Goal: Task Accomplishment & Management: Use online tool/utility

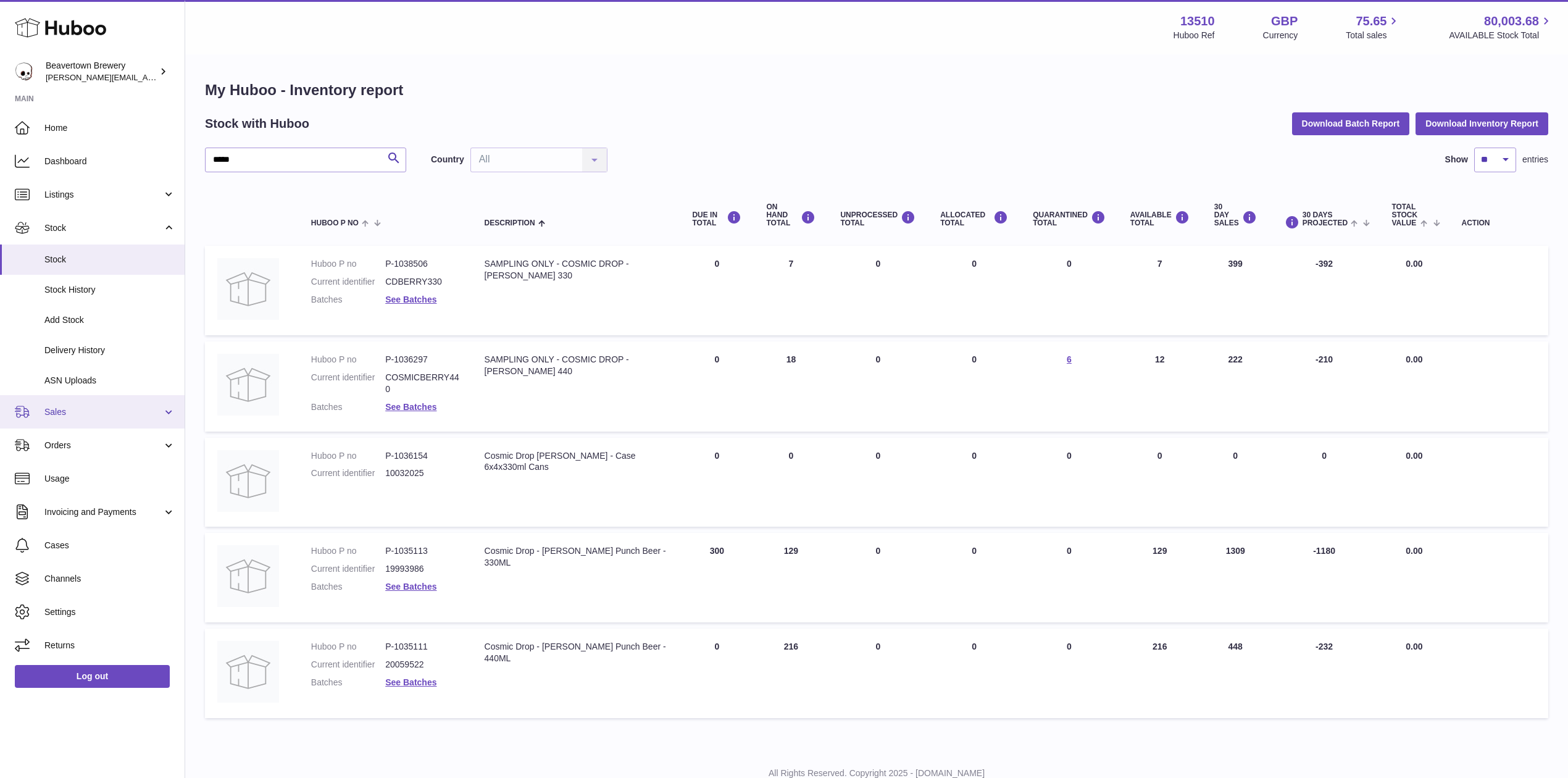
click at [99, 411] on span "Sales" at bounding box center [104, 412] width 118 height 12
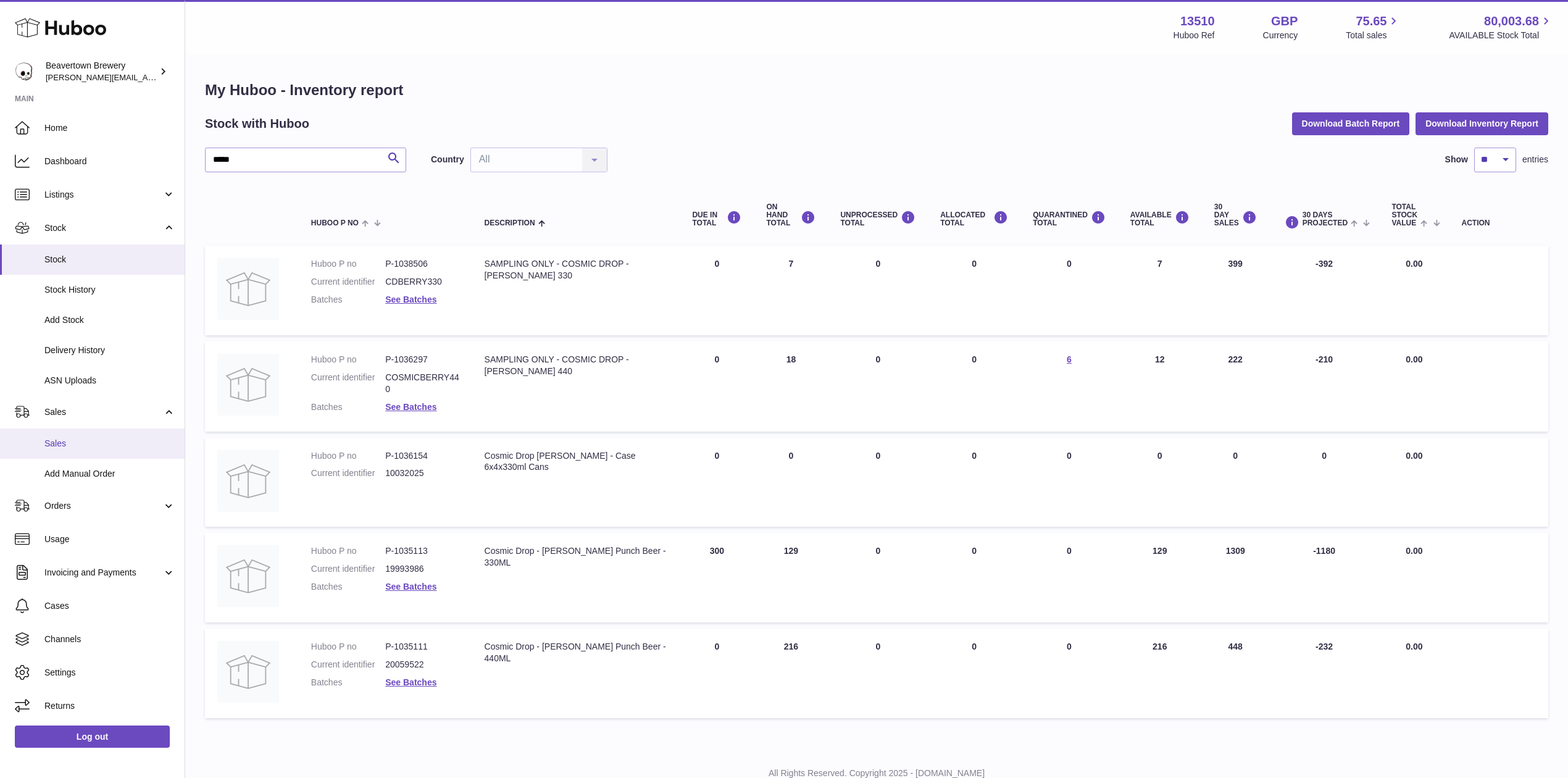
click at [100, 433] on link "Sales" at bounding box center [92, 443] width 184 height 30
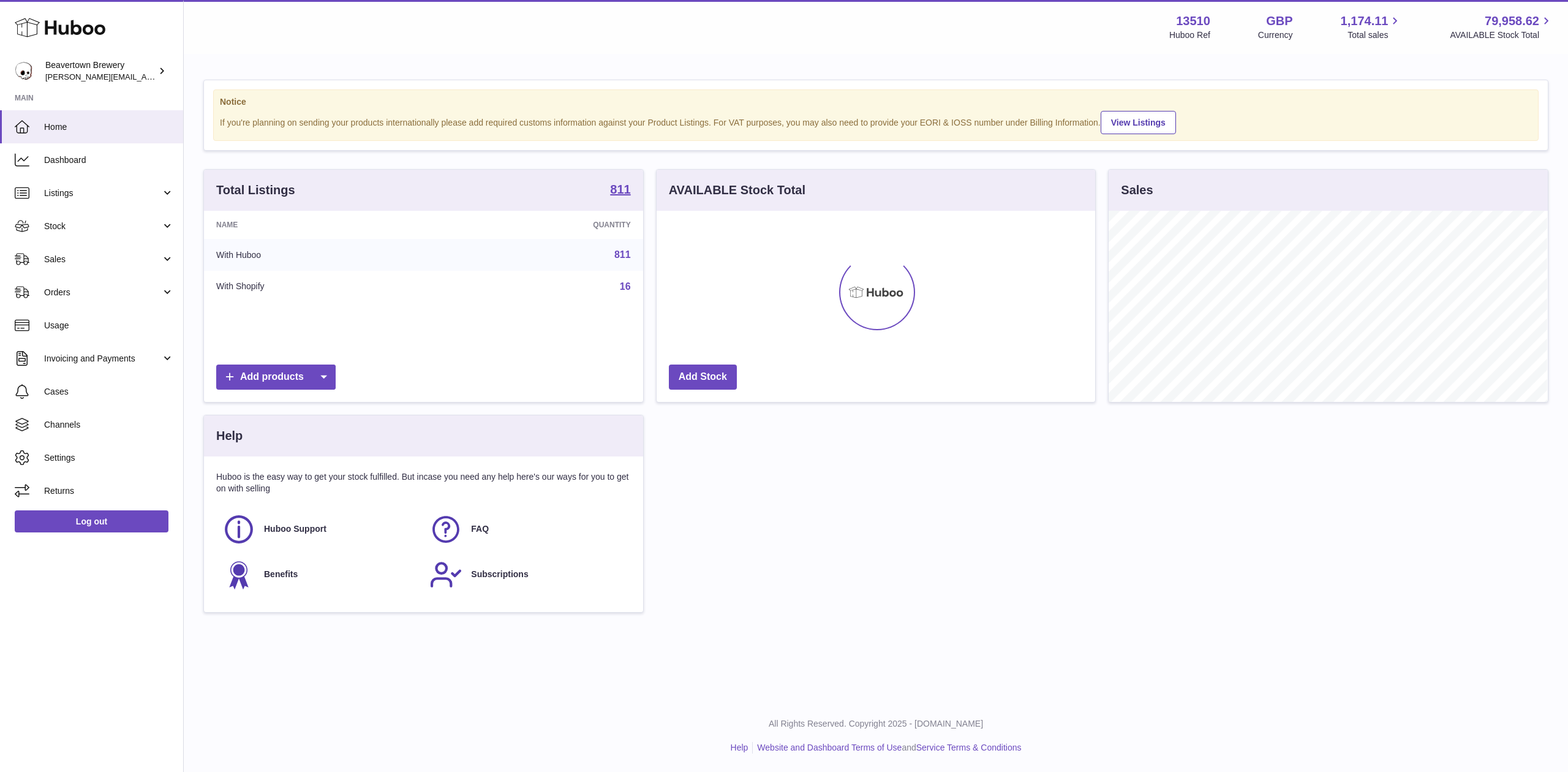
scroll to position [191, 438]
click at [55, 256] on span "Sales" at bounding box center [103, 260] width 117 height 12
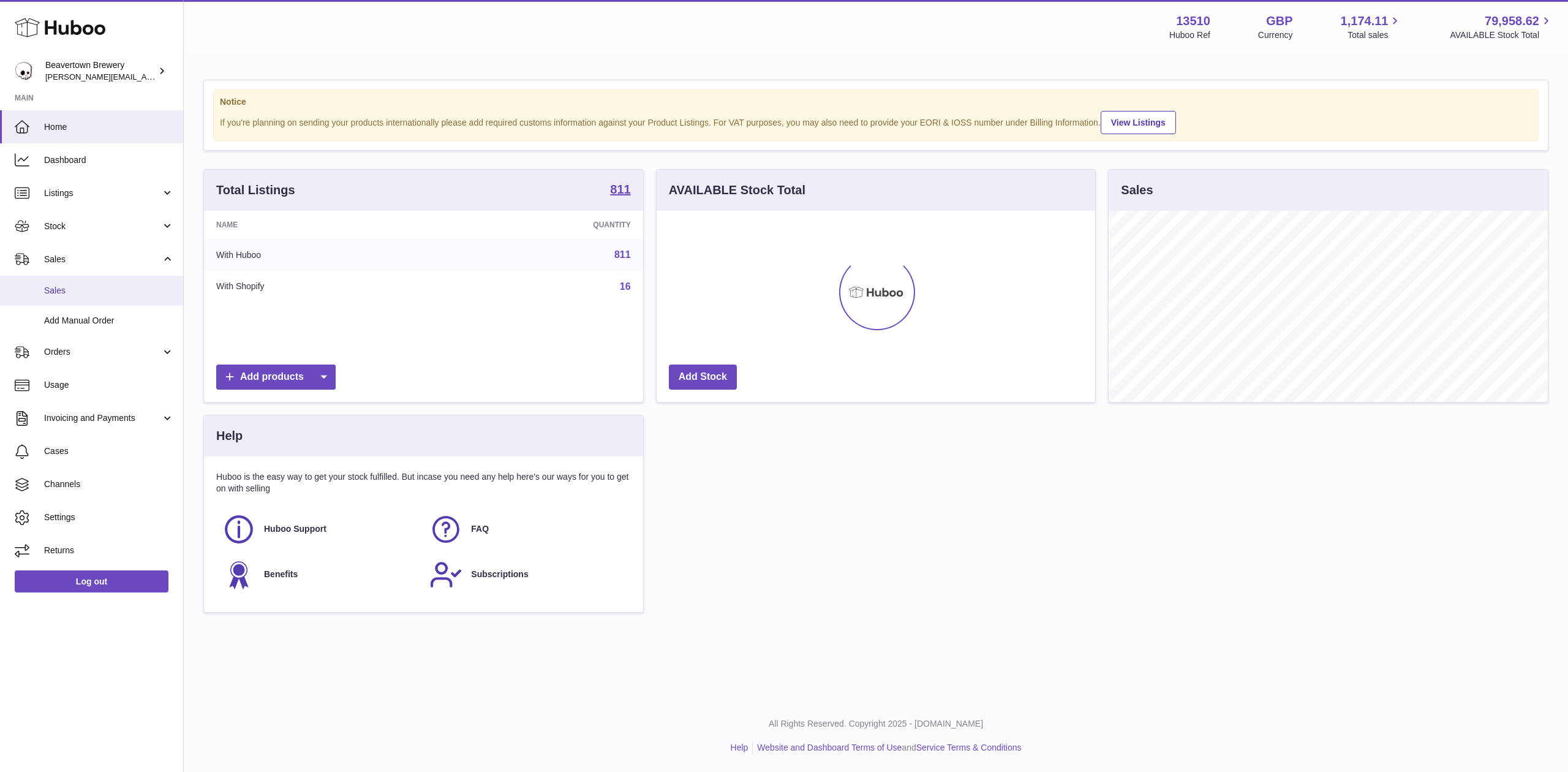
click at [82, 302] on link "Sales" at bounding box center [91, 291] width 183 height 30
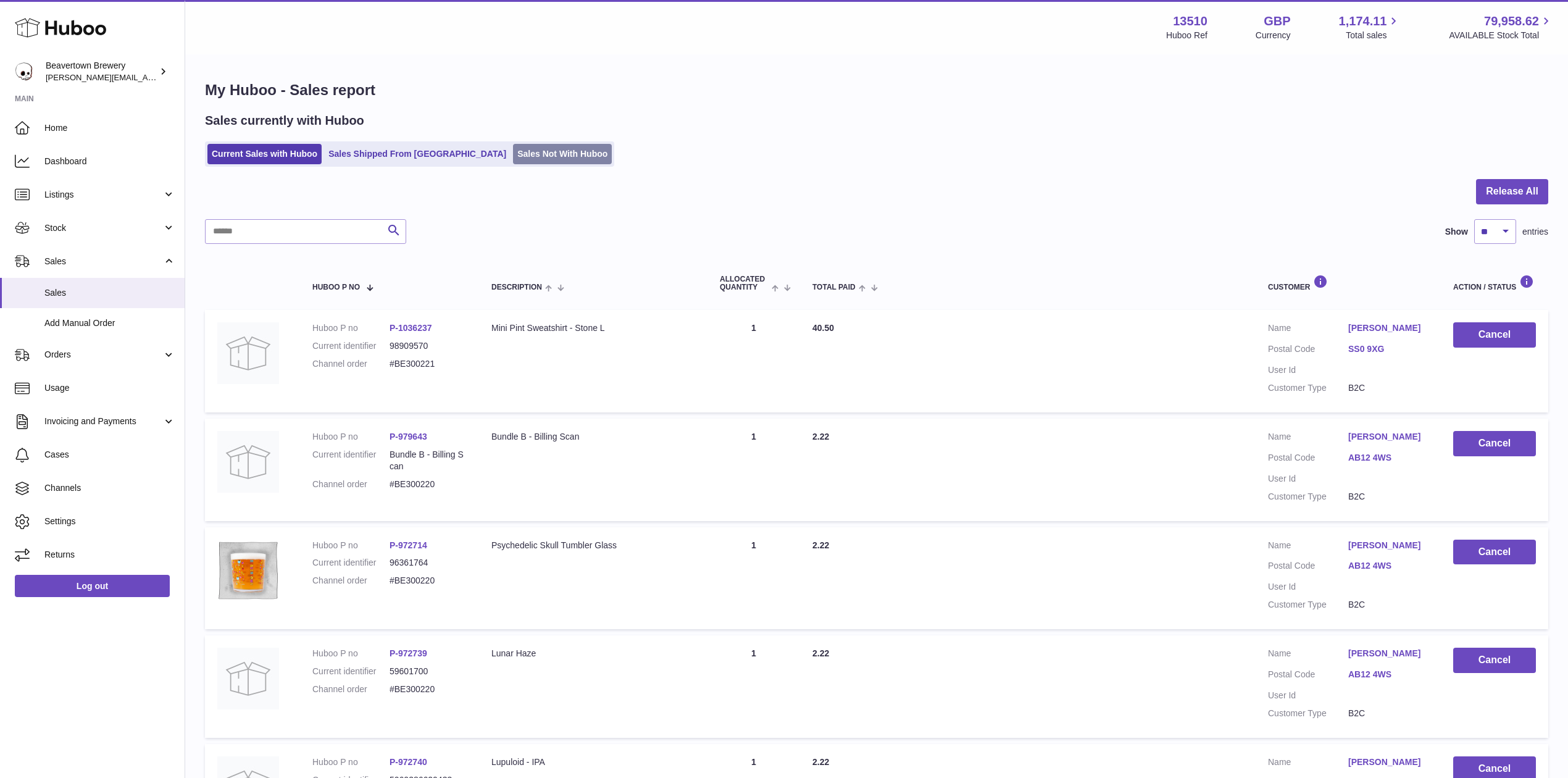
click at [513, 158] on link "Sales Not With Huboo" at bounding box center [562, 154] width 99 height 21
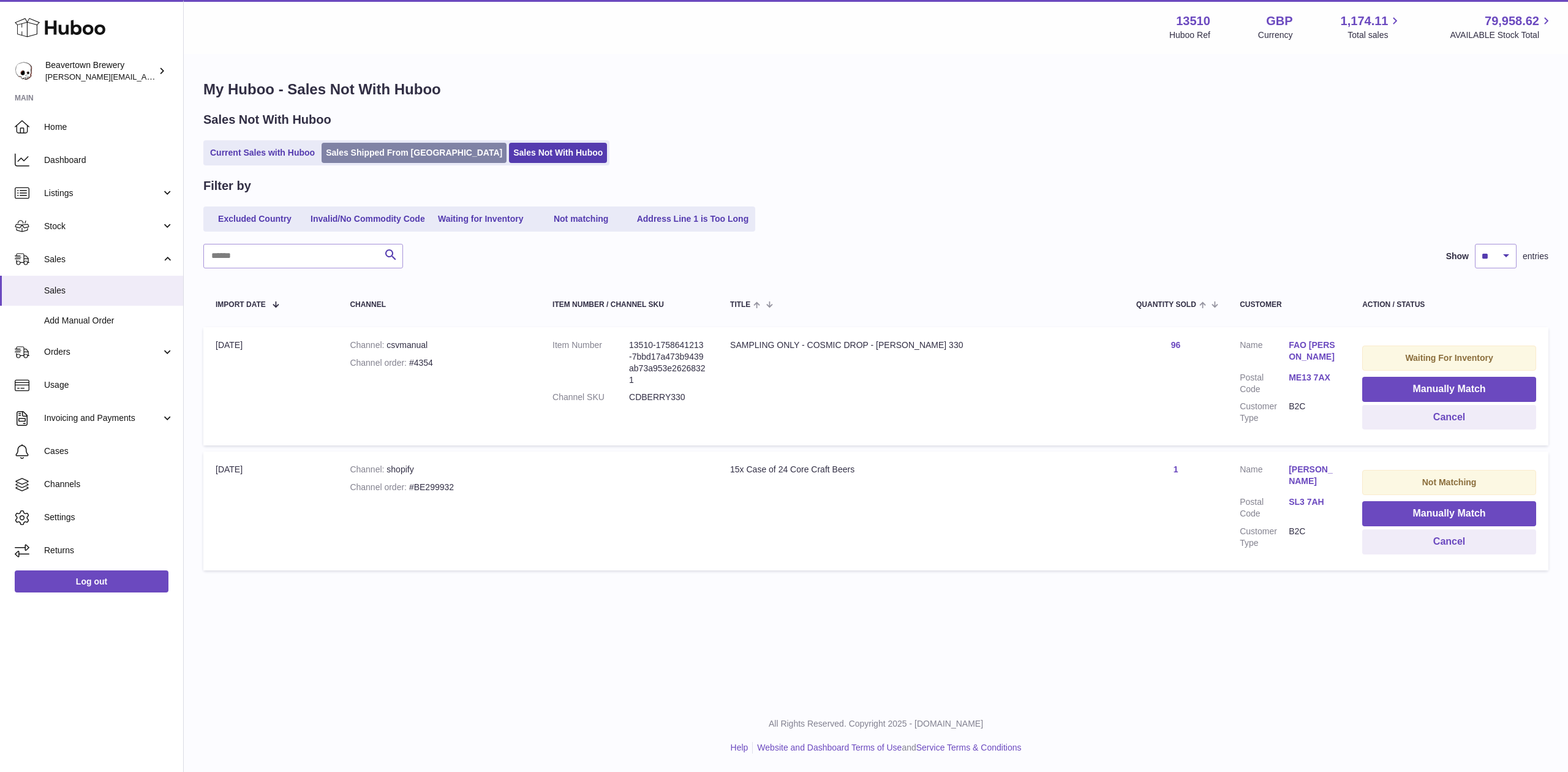
click at [357, 155] on link "Sales Shipped From [GEOGRAPHIC_DATA]" at bounding box center [413, 152] width 185 height 21
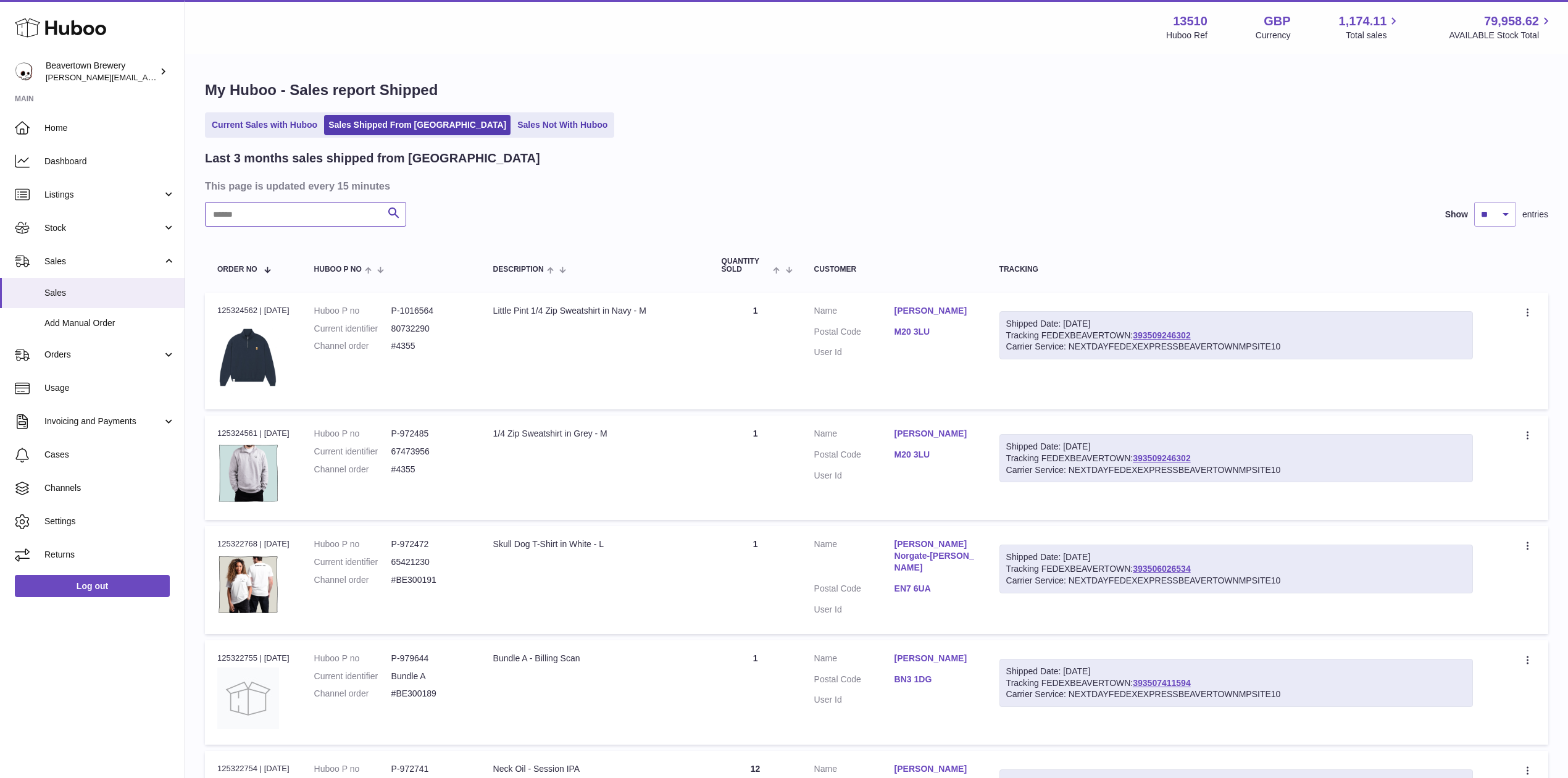
click at [360, 215] on input "text" at bounding box center [305, 214] width 201 height 25
paste input "*****"
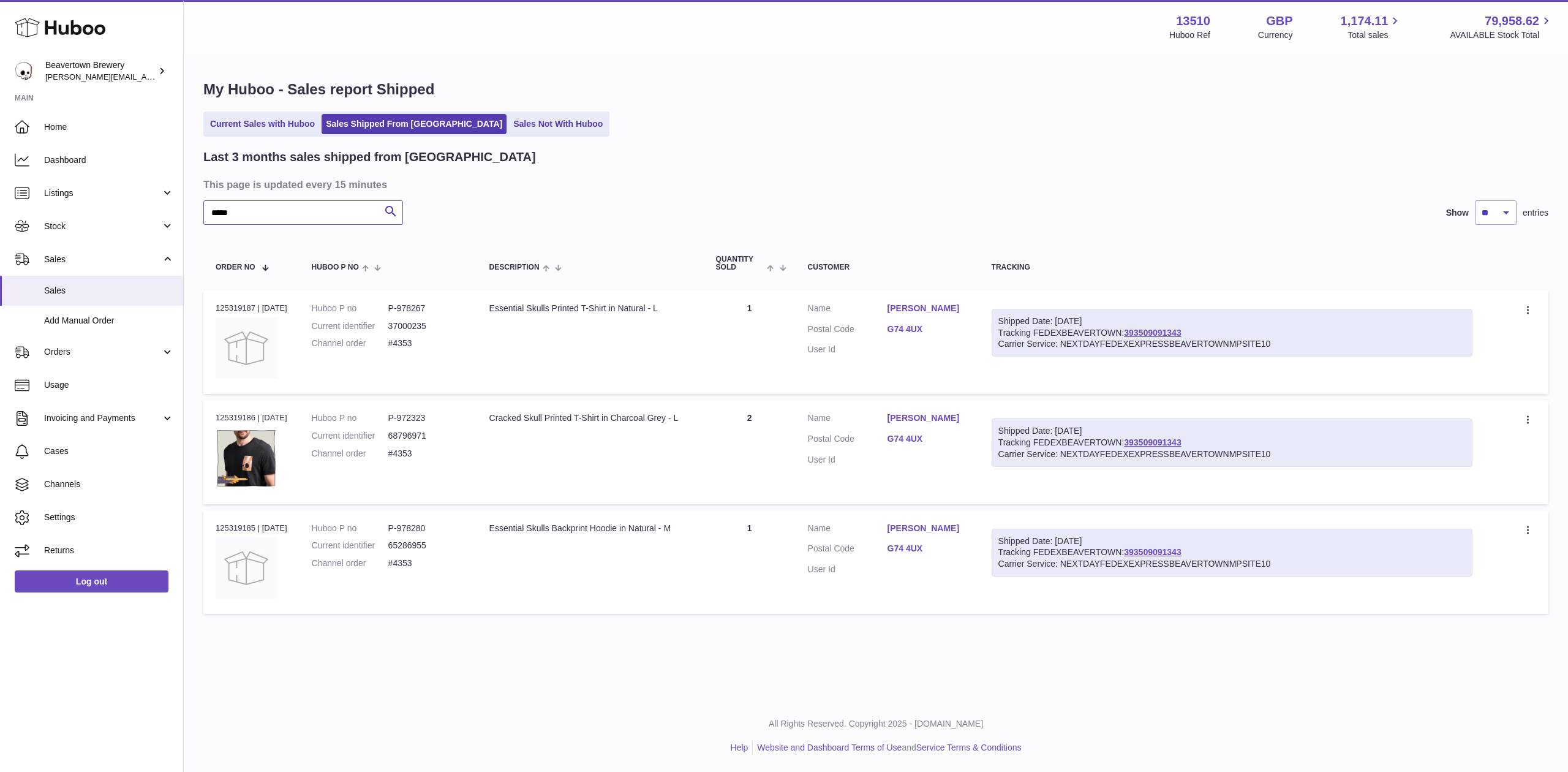
drag, startPoint x: 271, startPoint y: 209, endPoint x: 184, endPoint y: 207, distance: 87.0
click at [194, 209] on div "My Huboo - Sales report Shipped Current Sales with Huboo Sales Shipped From [GE…" at bounding box center [875, 349] width 1384 height 589
paste input "text"
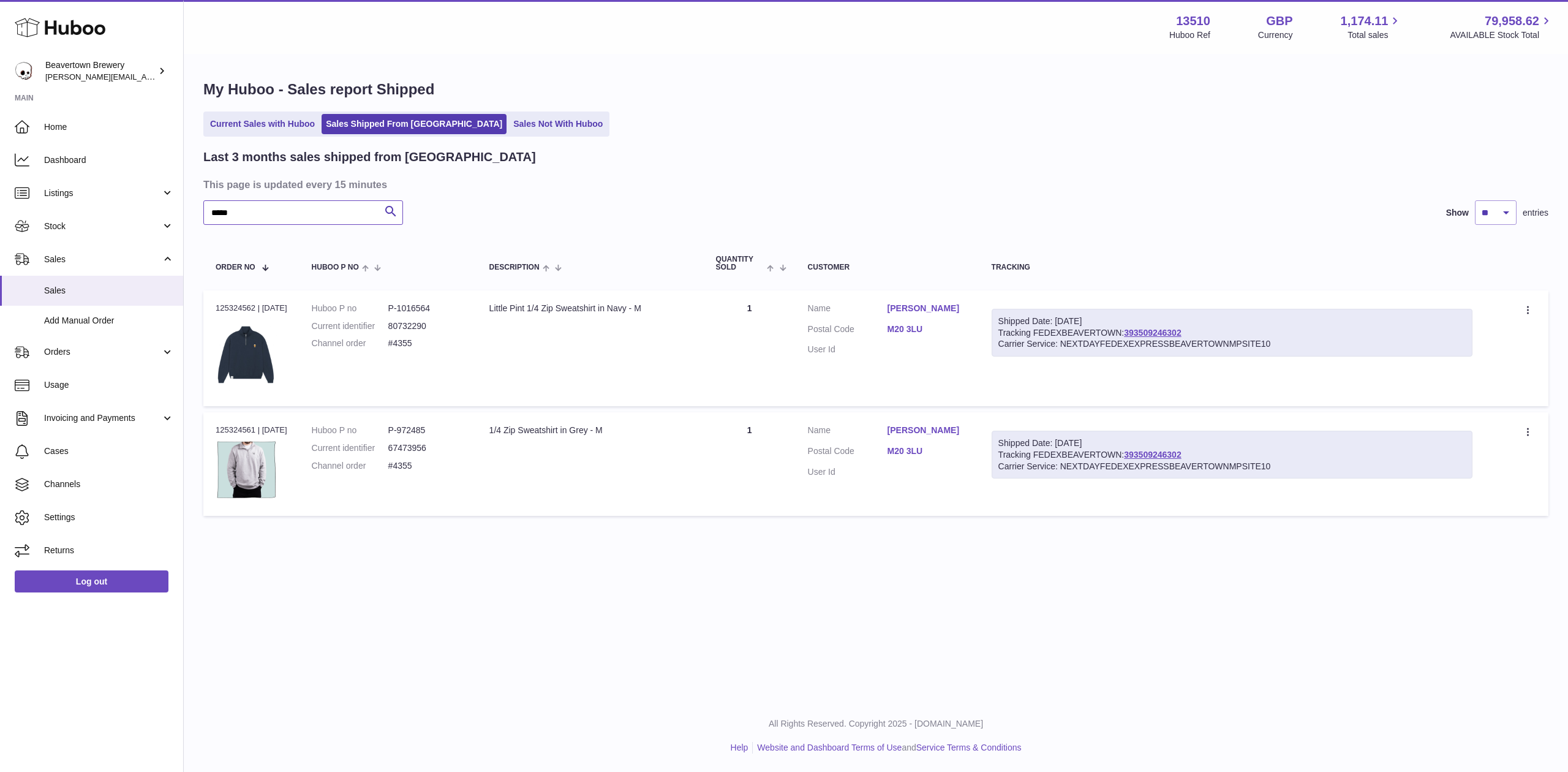
type input "*****"
click at [1134, 305] on td "Shipped Date: 23rd Sep 2025 Tracking FEDEXBEAVERTOWN: 393509246302 Carrier Serv…" at bounding box center [1232, 349] width 506 height 116
click at [88, 307] on link "Add Manual Order" at bounding box center [91, 320] width 183 height 30
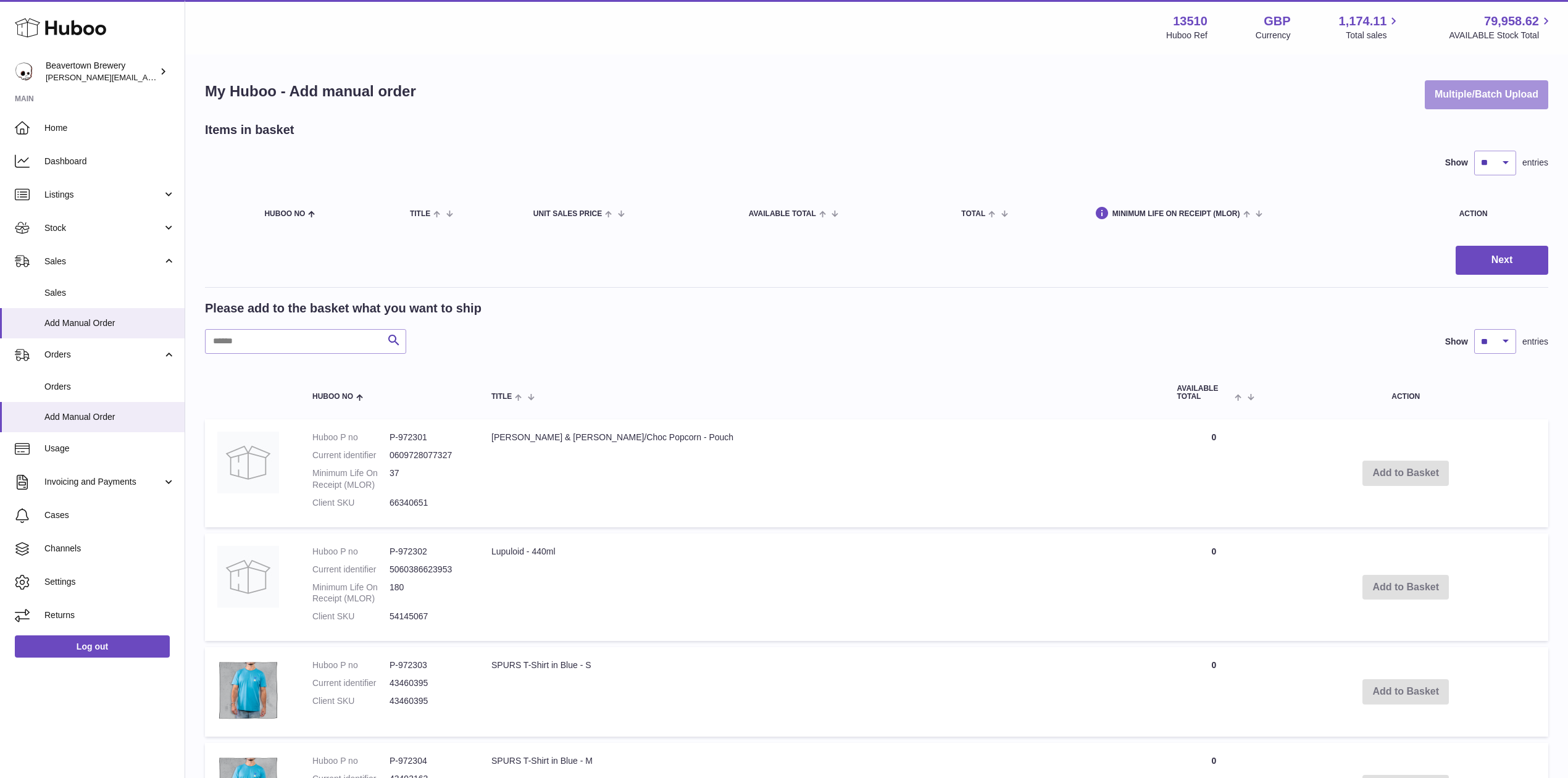
click at [1482, 105] on button "Multiple/Batch Upload" at bounding box center [1486, 95] width 124 height 29
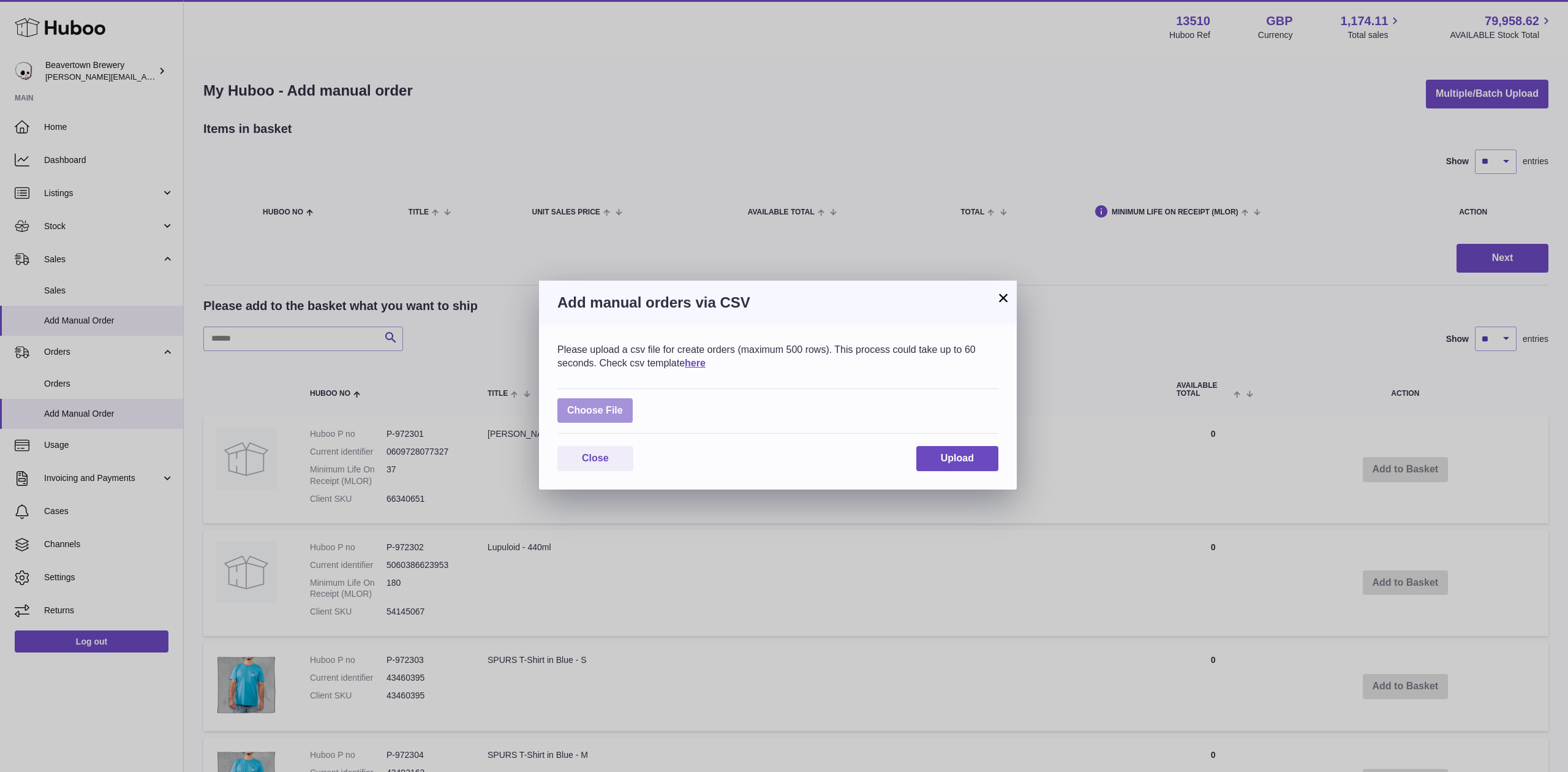
click at [608, 414] on label at bounding box center [595, 410] width 75 height 25
click at [623, 405] on input "file" at bounding box center [623, 405] width 1 height 1
type input "**********"
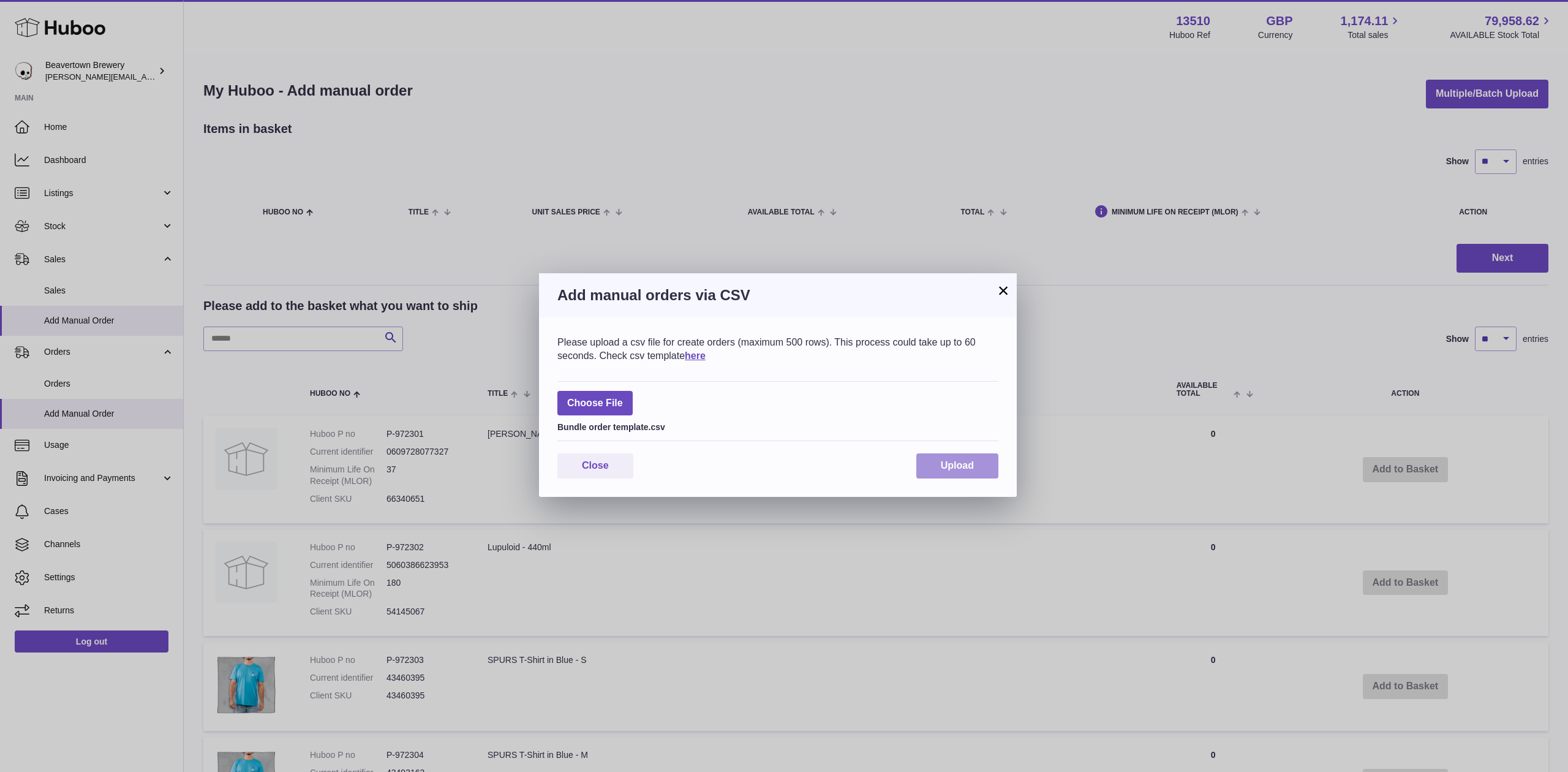
click at [945, 467] on span "Upload" at bounding box center [957, 466] width 33 height 11
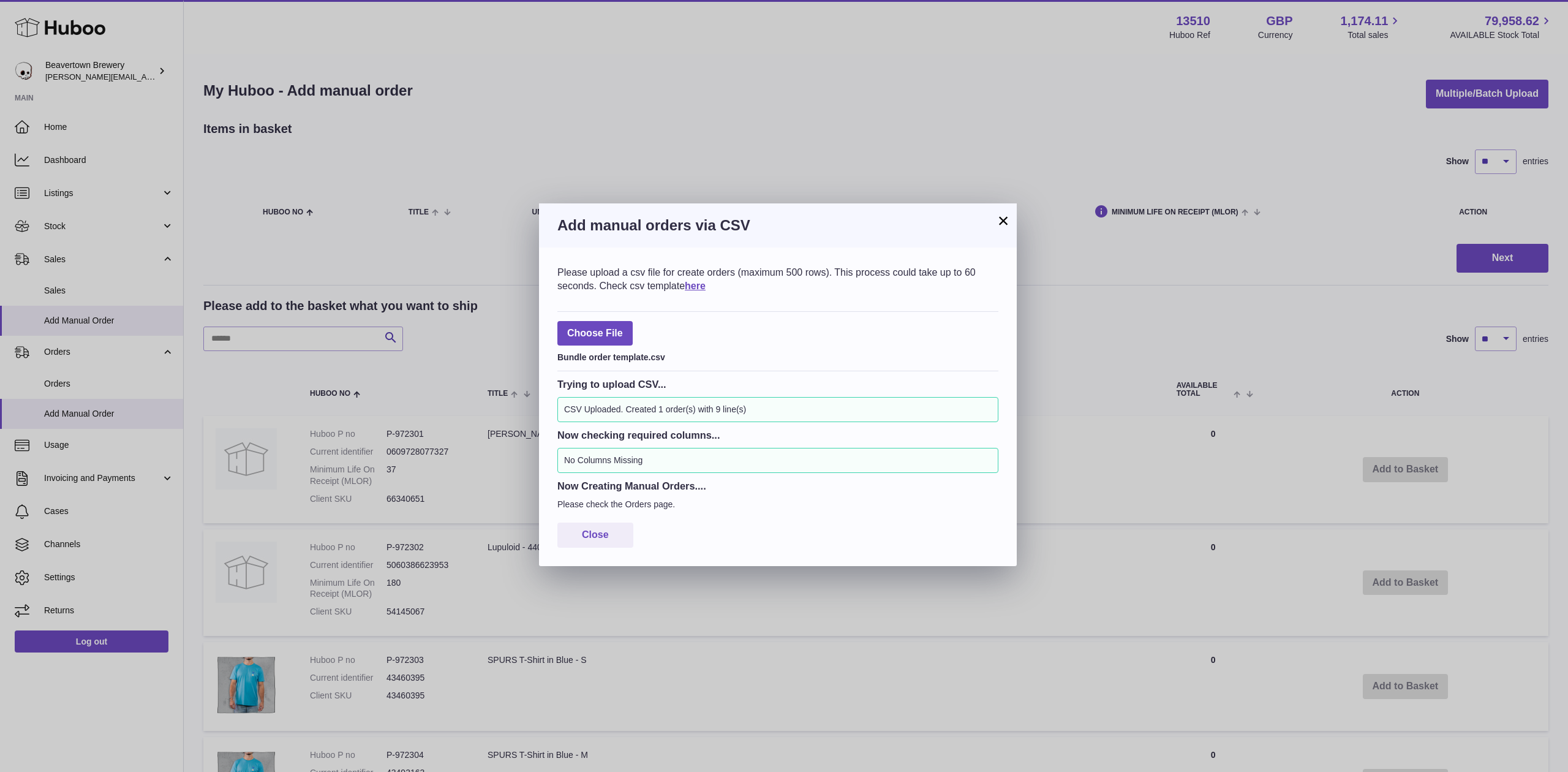
click at [991, 227] on h3 "Add manual orders via CSV" at bounding box center [777, 226] width 441 height 20
click at [998, 222] on button "×" at bounding box center [1003, 221] width 15 height 15
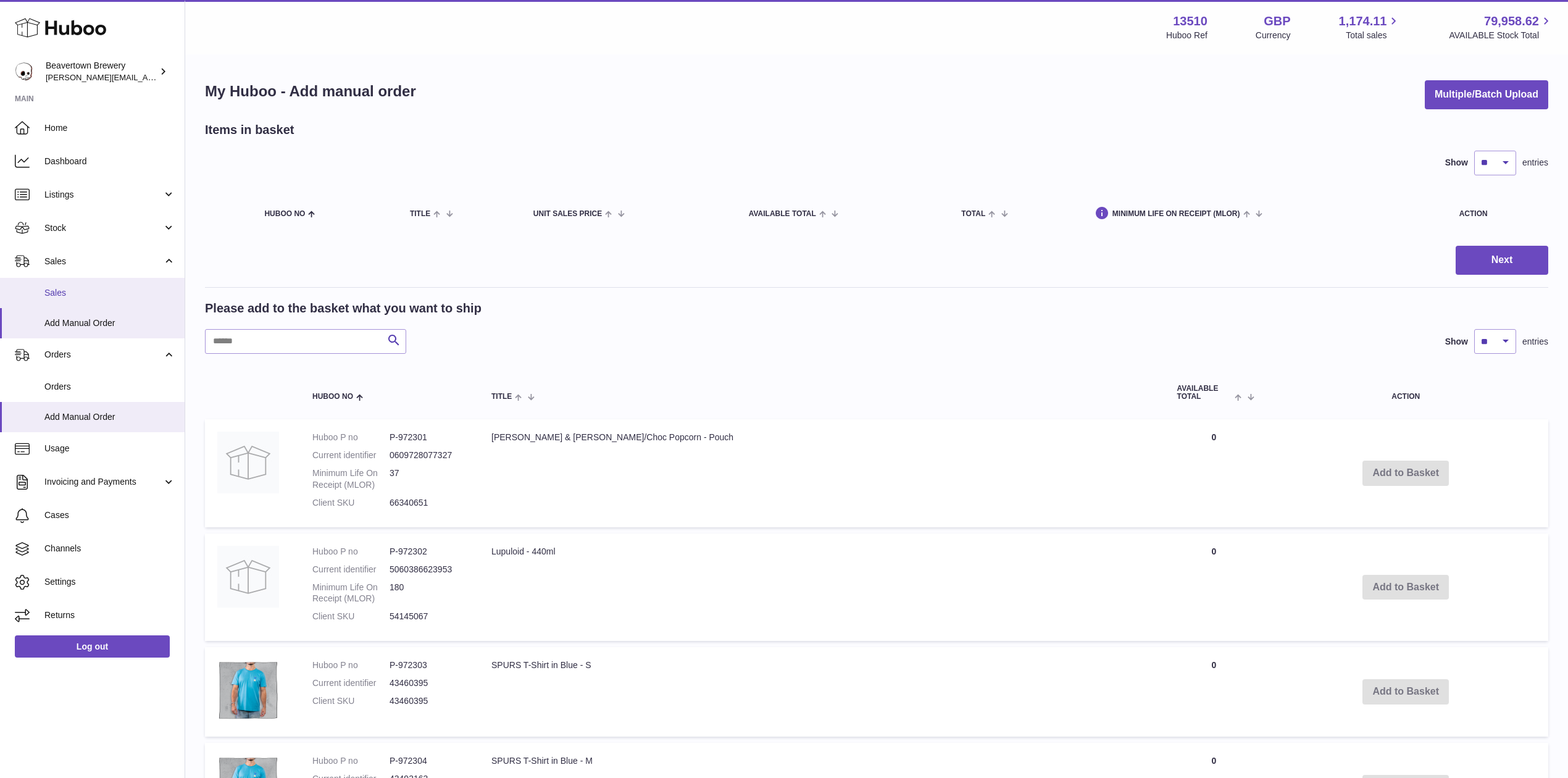
click at [76, 285] on link "Sales" at bounding box center [92, 293] width 184 height 30
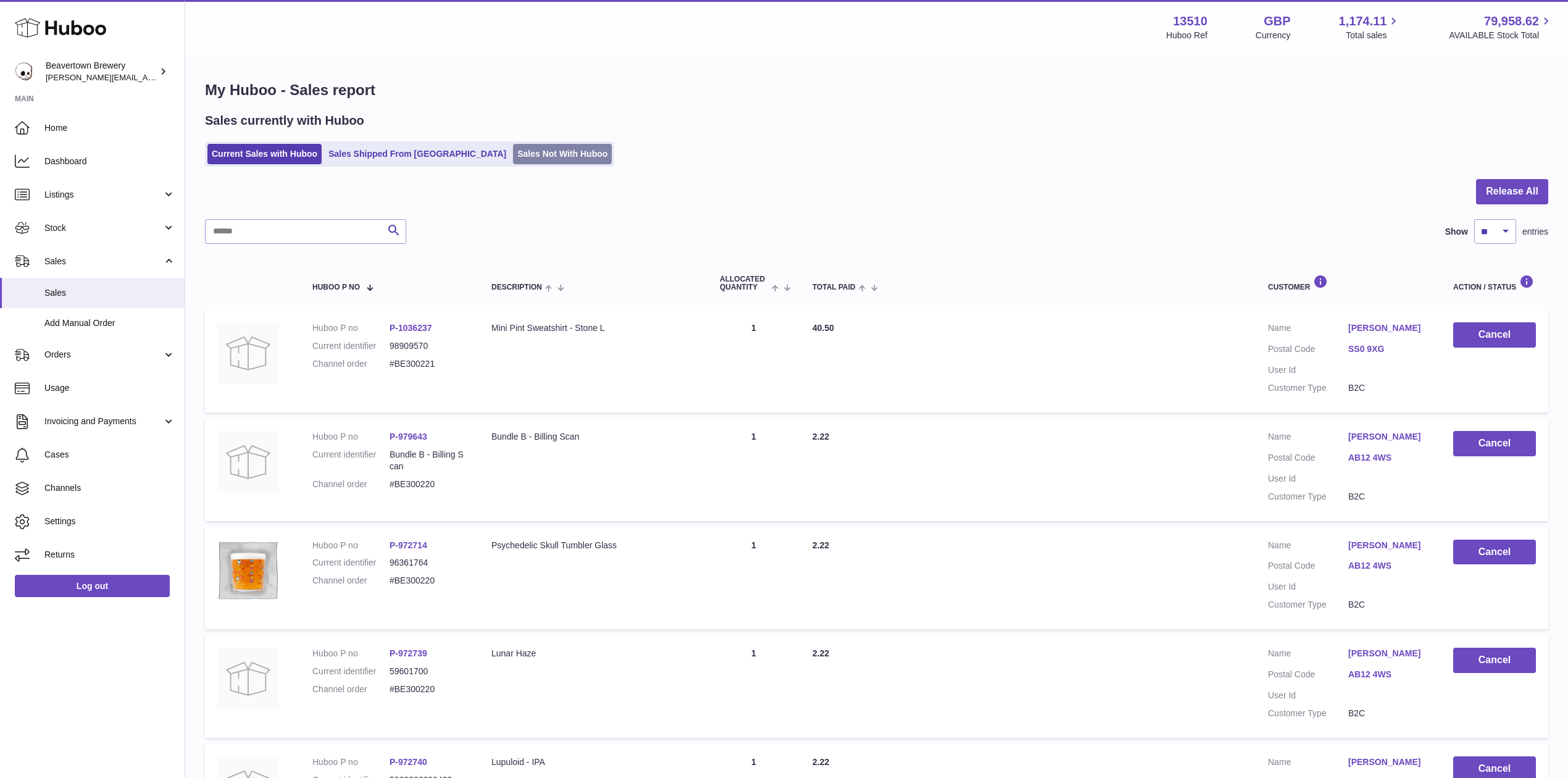
click at [513, 162] on link "Sales Not With Huboo" at bounding box center [562, 154] width 99 height 21
